Goal: Check status: Check status

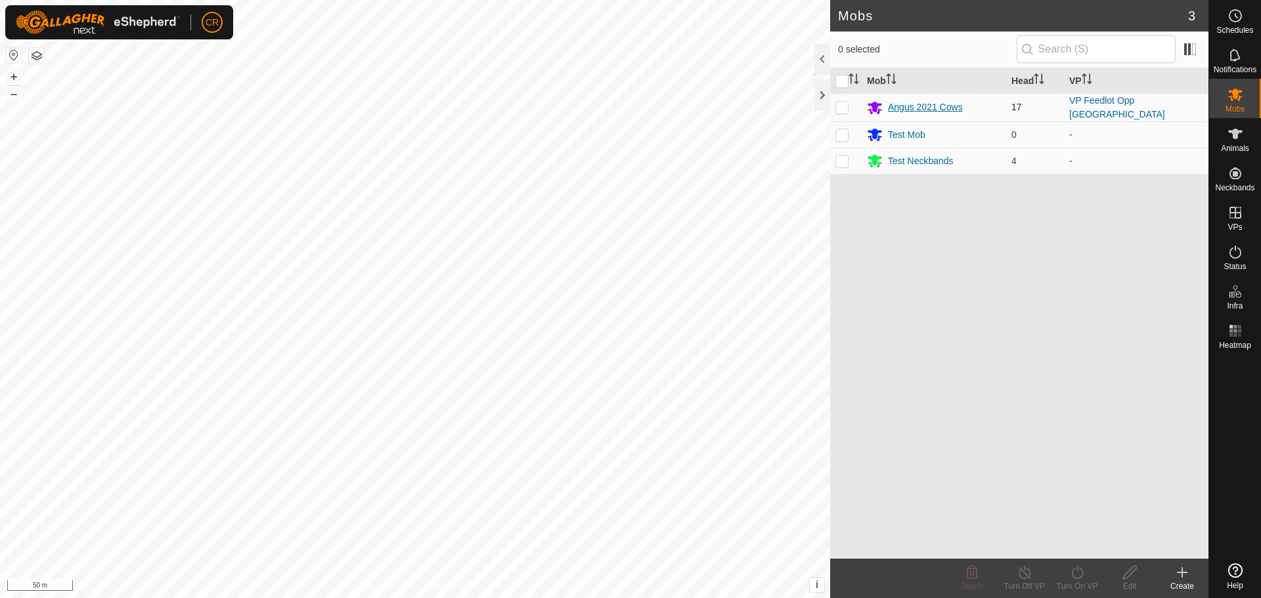
click at [942, 105] on div "Angus 2021 Cows" at bounding box center [925, 107] width 75 height 14
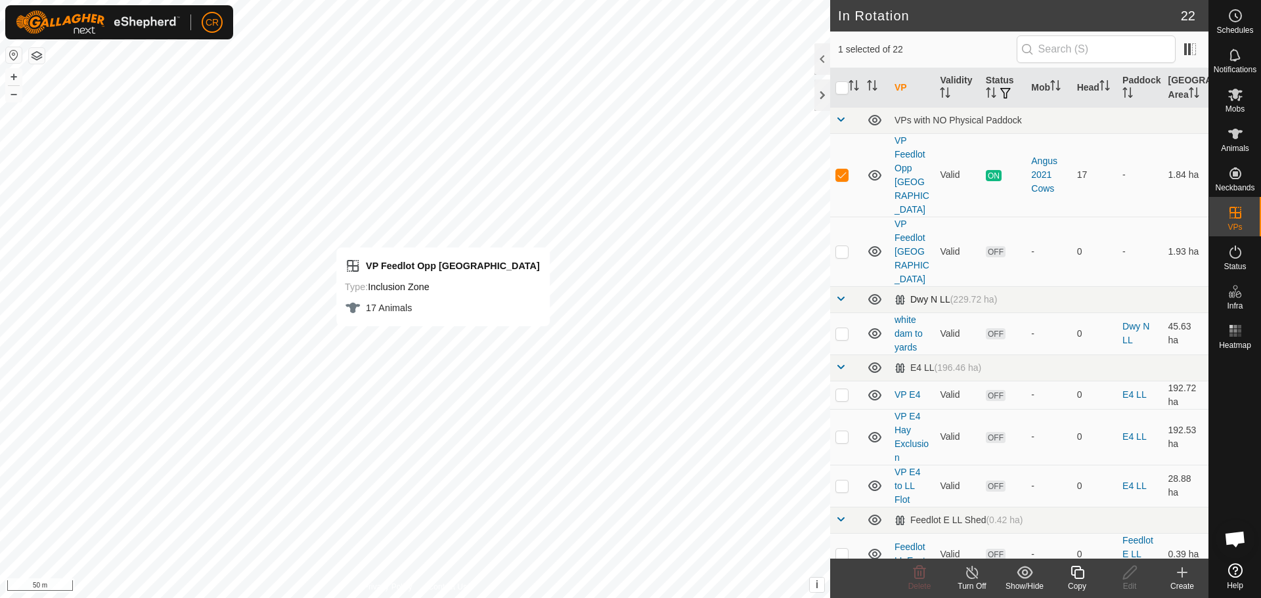
checkbox input "false"
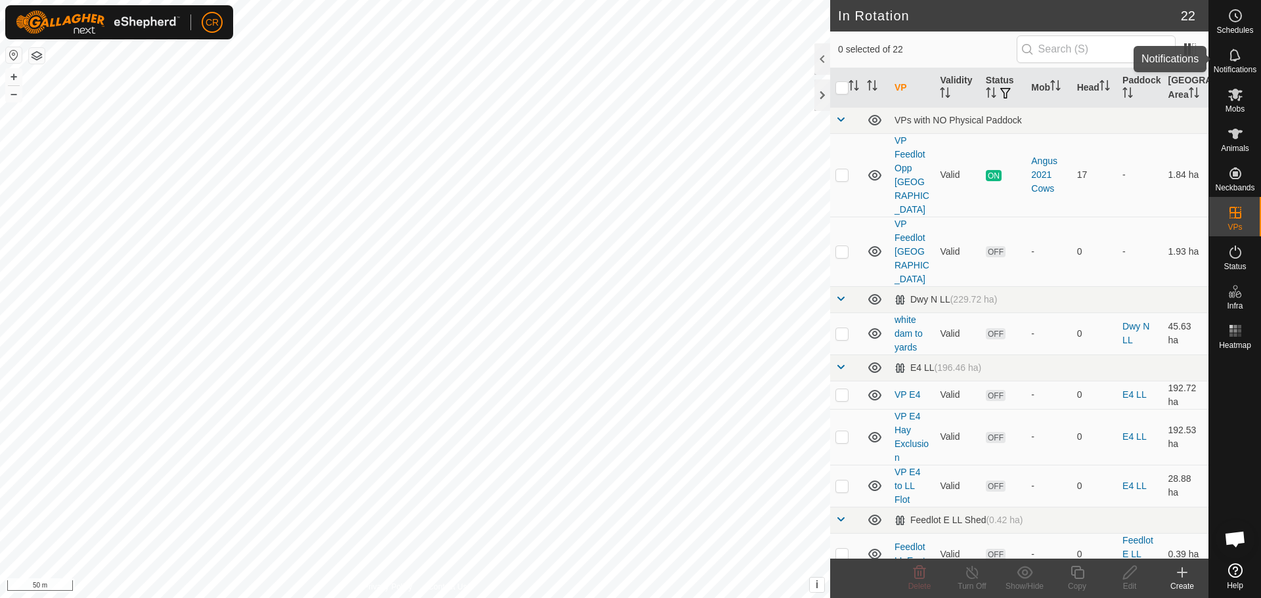
click at [1232, 53] on icon at bounding box center [1235, 55] width 16 height 16
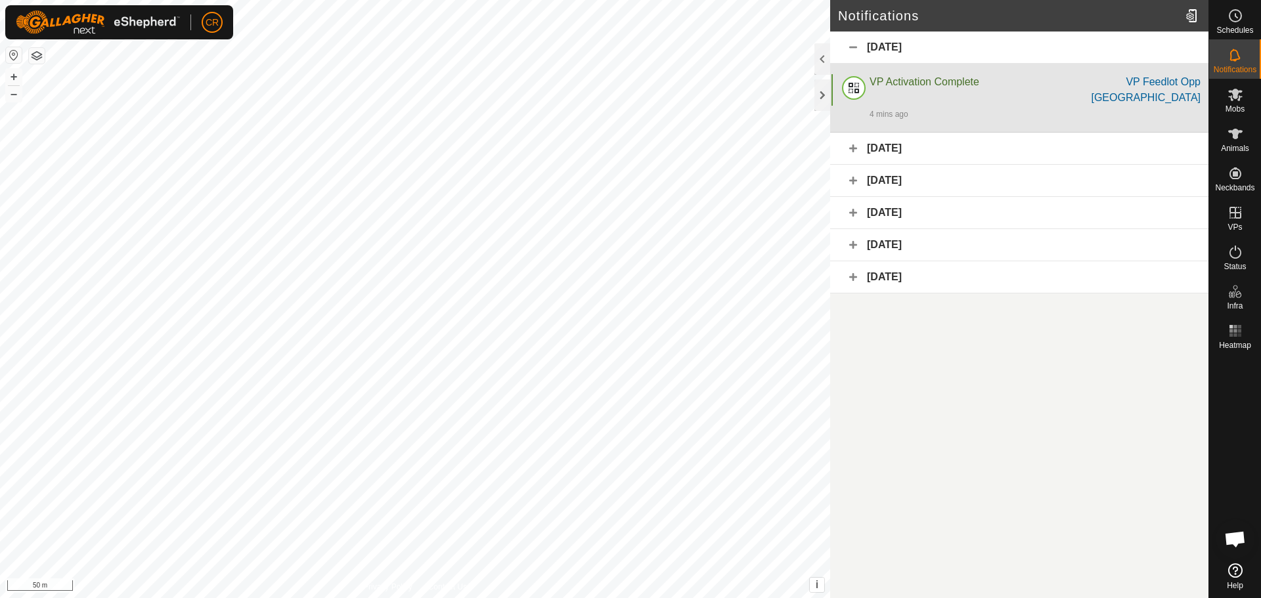
click at [935, 102] on div "VP Activation Complete" at bounding box center [968, 90] width 198 height 32
click at [986, 99] on div "VP Activation Complete" at bounding box center [968, 90] width 198 height 32
click at [961, 93] on div "VP Activation Complete" at bounding box center [968, 90] width 198 height 32
click at [1050, 107] on div "4 mins ago" at bounding box center [1034, 114] width 331 height 16
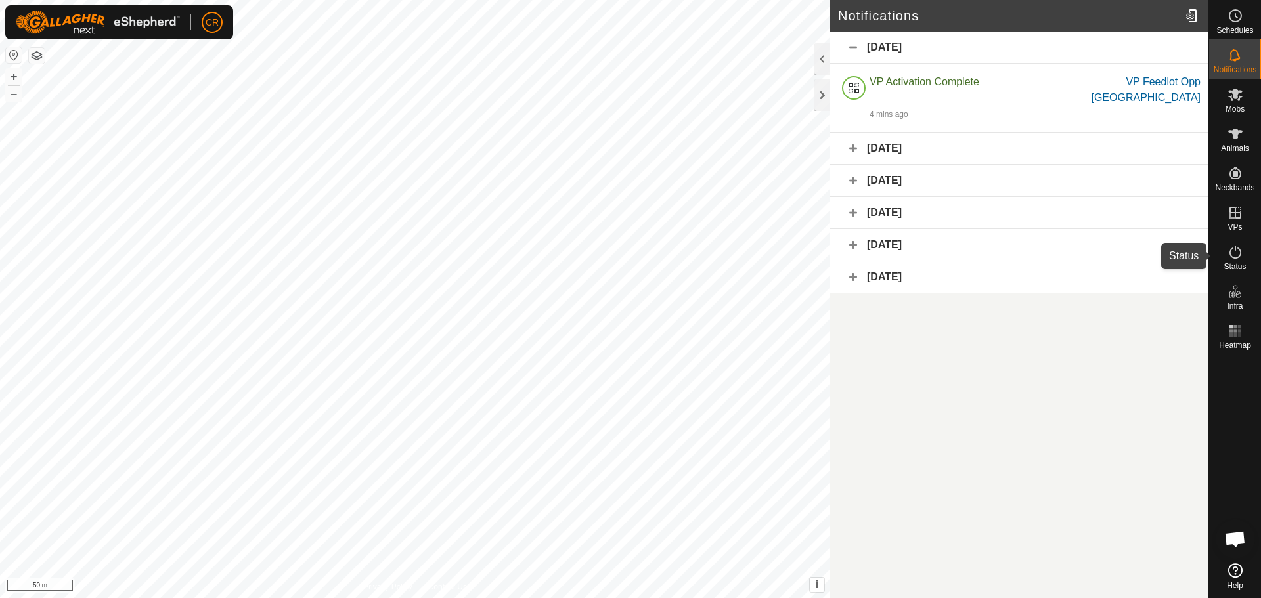
click at [1241, 257] on icon at bounding box center [1235, 252] width 16 height 16
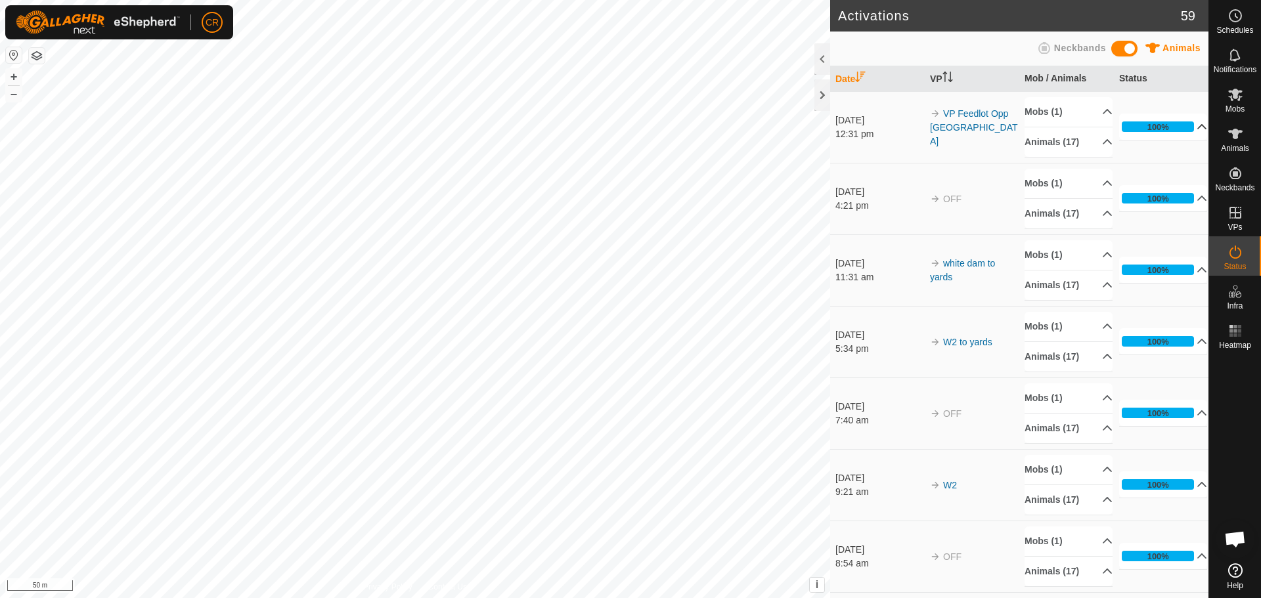
click at [1183, 126] on p-accordion-header "100%" at bounding box center [1163, 127] width 88 height 26
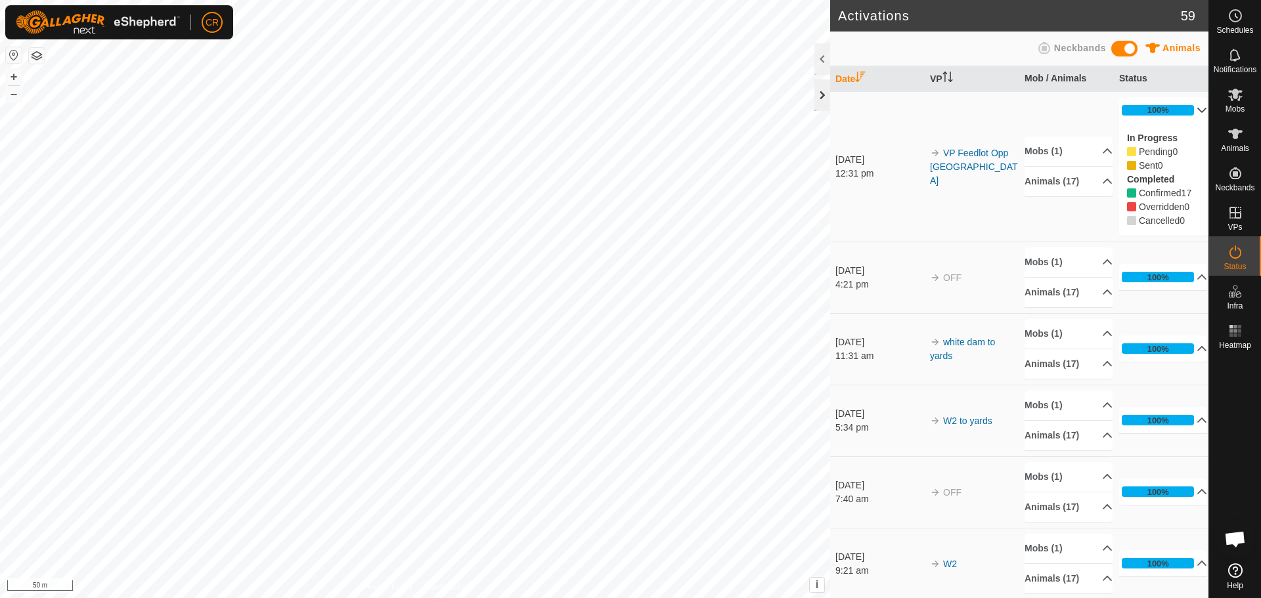
click at [822, 96] on div at bounding box center [822, 95] width 16 height 32
